Goal: Task Accomplishment & Management: Manage account settings

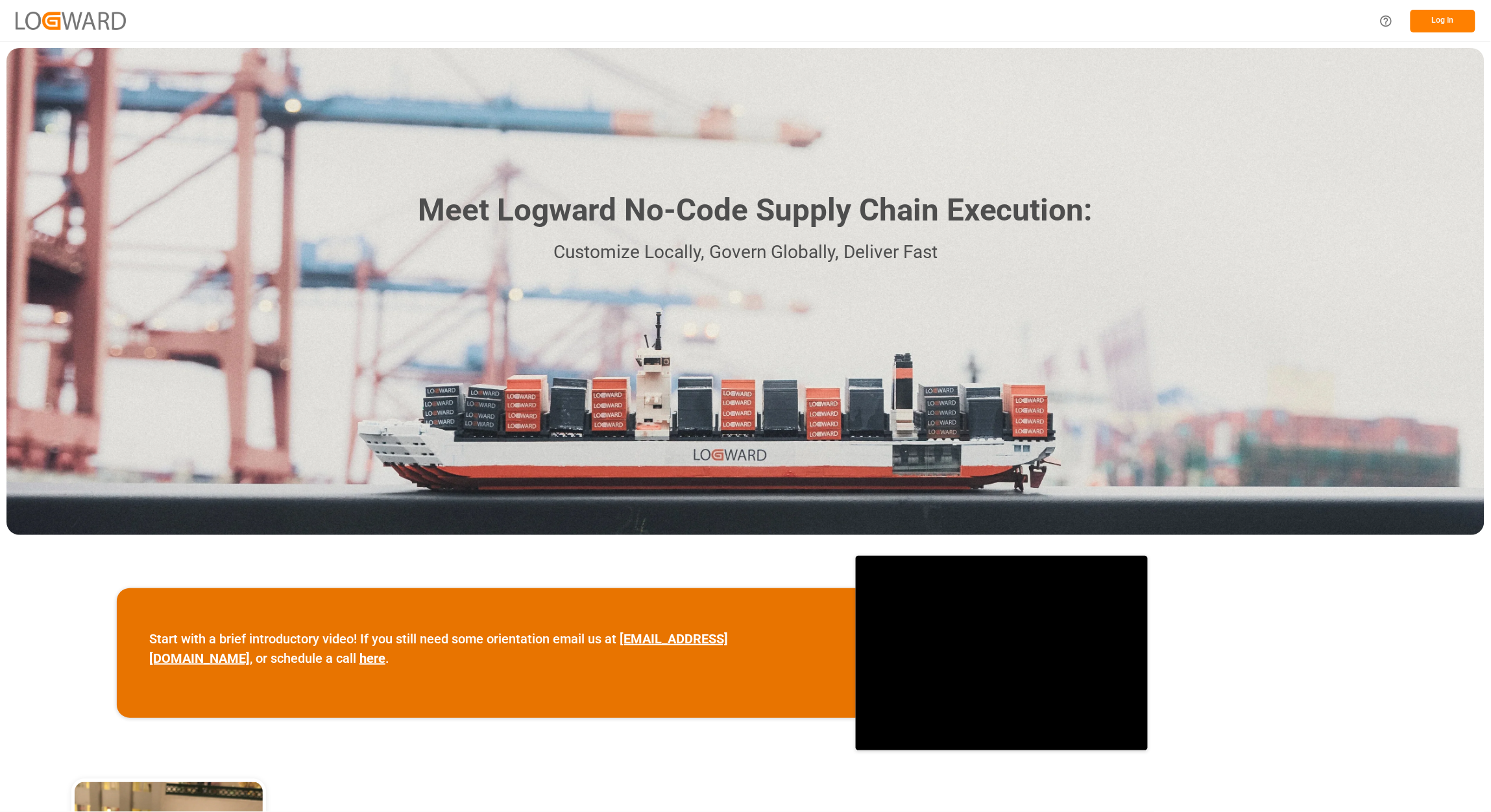
click at [1423, 19] on button "Log In" at bounding box center [1443, 21] width 65 height 23
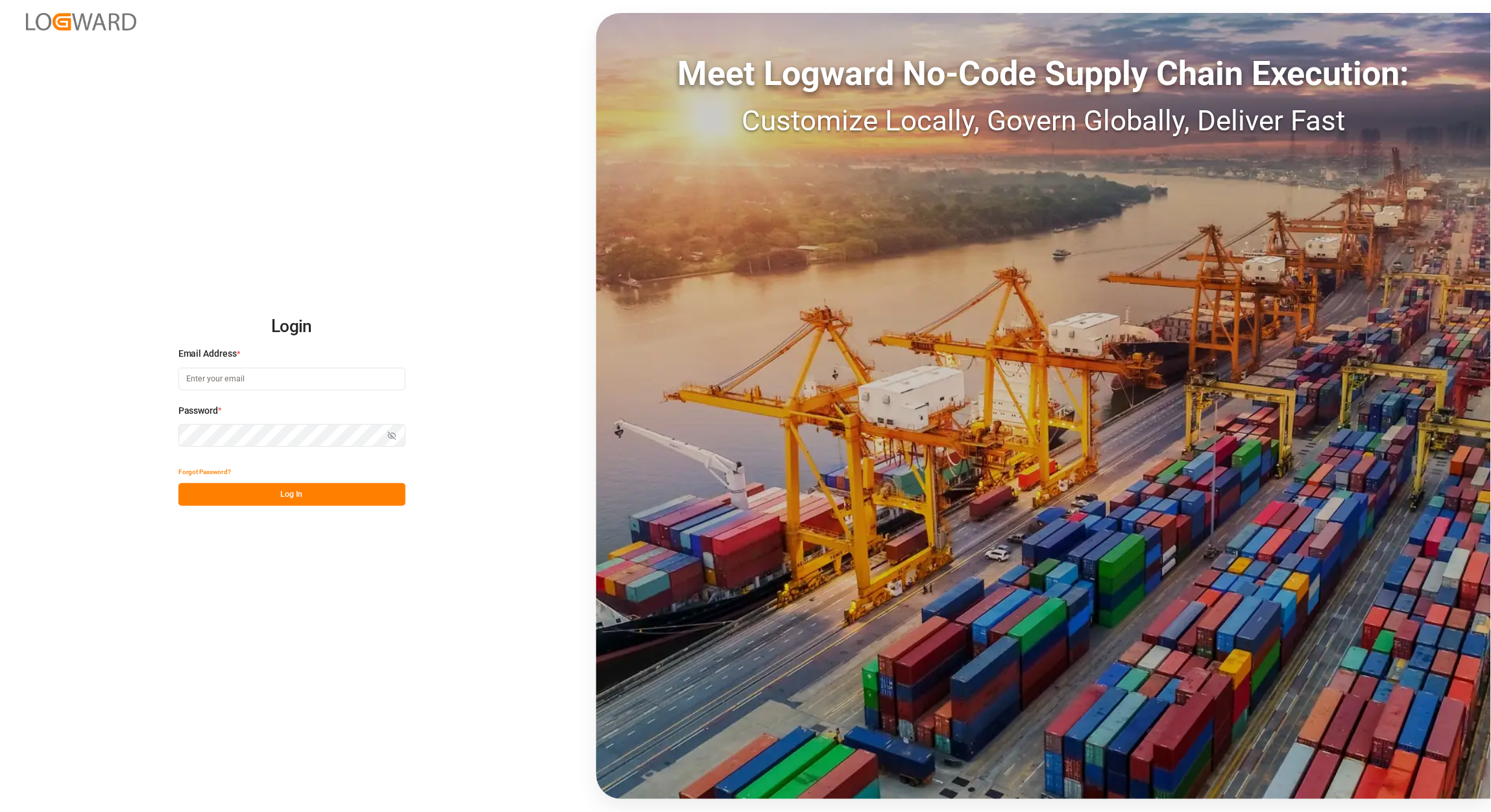
click at [251, 399] on div "Email Address *" at bounding box center [292, 376] width 227 height 57
click at [306, 378] on input at bounding box center [292, 379] width 227 height 23
type input "[EMAIL_ADDRESS][PERSON_NAME][DOMAIN_NAME]"
click at [238, 421] on div "Password * Show password" at bounding box center [292, 433] width 227 height 57
click at [0, 406] on html "Login Email Address * [EMAIL_ADDRESS][PERSON_NAME][DOMAIN_NAME] Password * Show…" at bounding box center [745, 406] width 1491 height 812
